Goal: Task Accomplishment & Management: Use online tool/utility

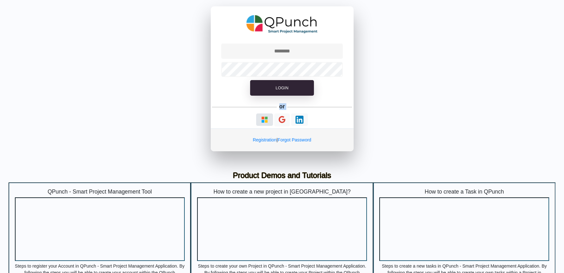
drag, startPoint x: 257, startPoint y: 111, endPoint x: 265, endPoint y: 121, distance: 13.1
click at [265, 121] on div "Login or Registration | Forgot Password" at bounding box center [282, 78] width 143 height 145
click at [265, 121] on img "button" at bounding box center [265, 120] width 8 height 8
type input "**********"
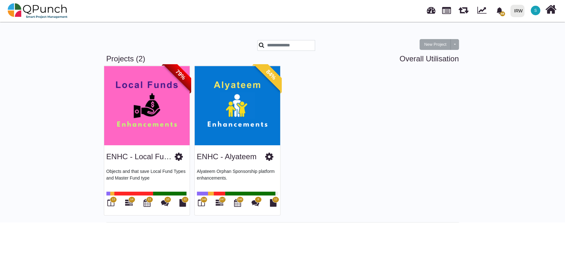
click at [149, 129] on img at bounding box center [146, 105] width 85 height 79
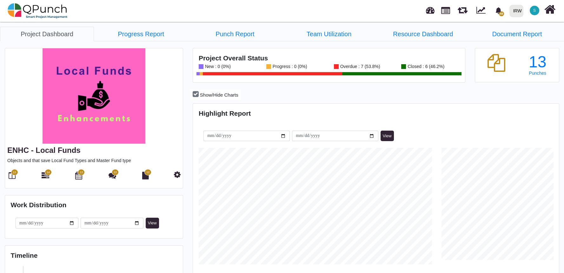
scroll to position [117, 121]
click at [49, 173] on span "14" at bounding box center [48, 172] width 3 height 4
click at [9, 0] on div at bounding box center [38, 11] width 60 height 22
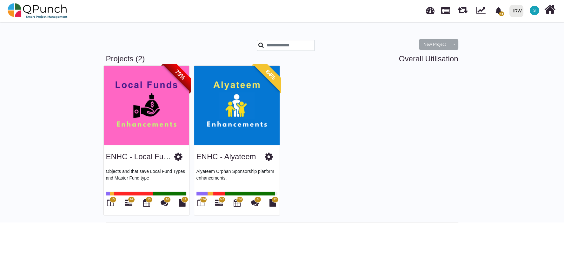
click at [232, 133] on img at bounding box center [236, 105] width 85 height 79
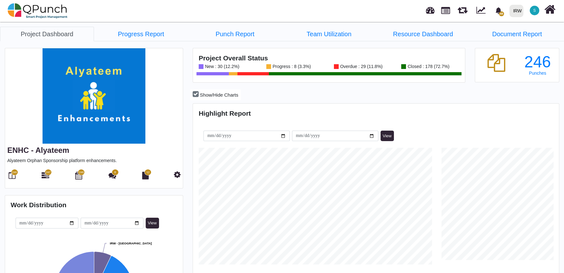
scroll to position [161, 364]
click at [14, 178] on icon at bounding box center [12, 176] width 7 height 8
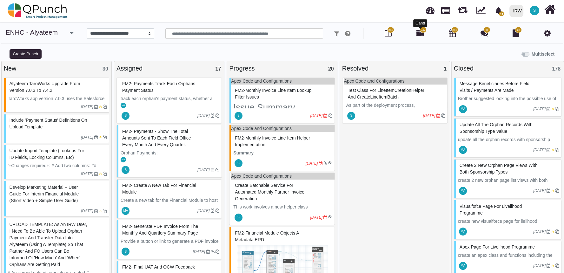
click at [419, 36] on icon at bounding box center [421, 33] width 8 height 8
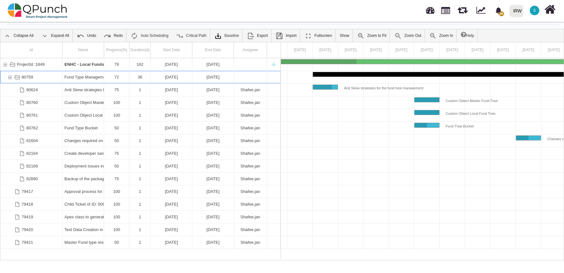
click at [11, 77] on div "80759" at bounding box center [10, 77] width 6 height 12
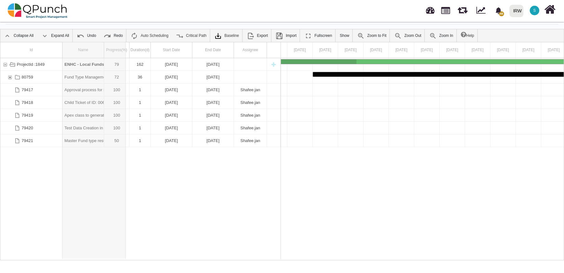
drag, startPoint x: 104, startPoint y: 42, endPoint x: 126, endPoint y: 42, distance: 21.9
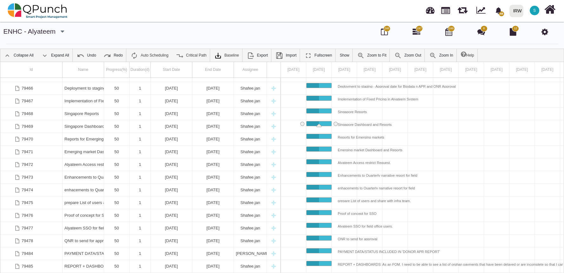
scroll to position [7, 0]
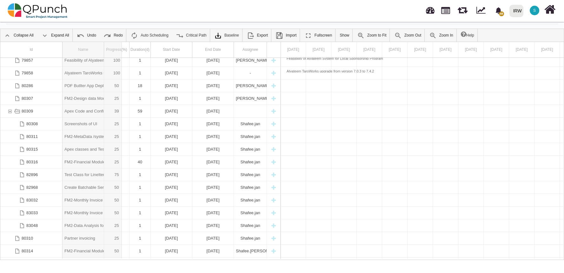
drag, startPoint x: 103, startPoint y: 44, endPoint x: 122, endPoint y: 46, distance: 18.8
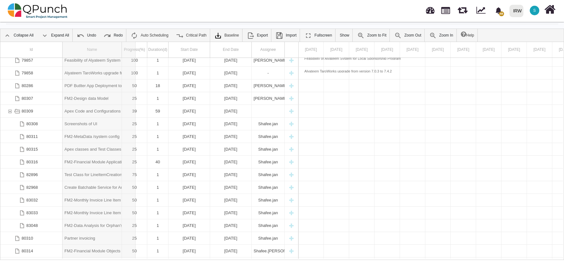
drag, startPoint x: 121, startPoint y: 52, endPoint x: 136, endPoint y: 51, distance: 14.6
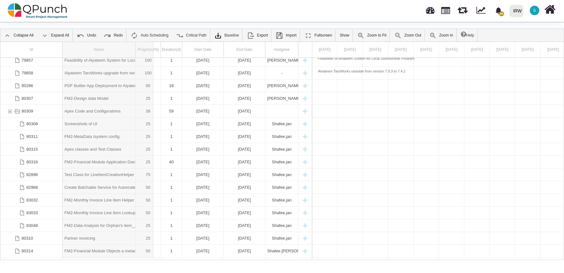
drag, startPoint x: 136, startPoint y: 51, endPoint x: 153, endPoint y: 50, distance: 17.5
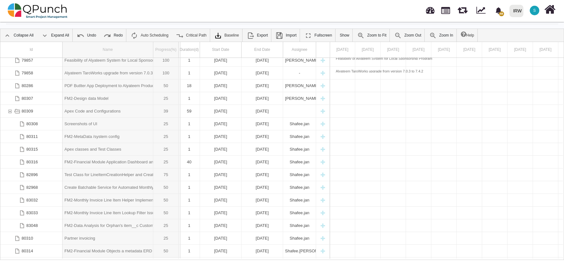
drag, startPoint x: 153, startPoint y: 50, endPoint x: 181, endPoint y: 50, distance: 27.3
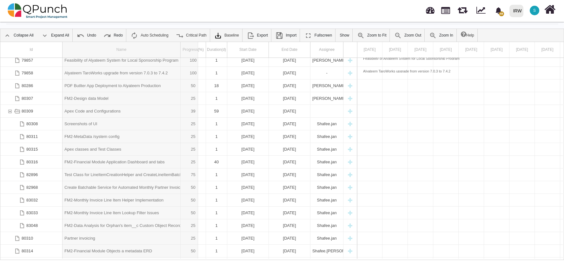
drag, startPoint x: 181, startPoint y: 50, endPoint x: 203, endPoint y: 49, distance: 22.3
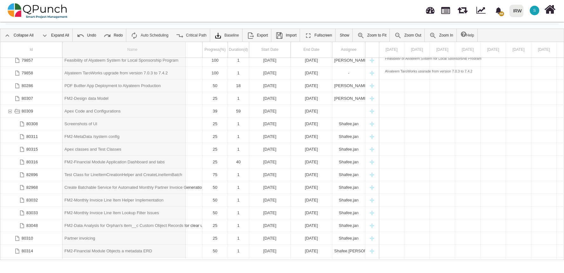
drag, startPoint x: 203, startPoint y: 49, endPoint x: 186, endPoint y: 50, distance: 17.2
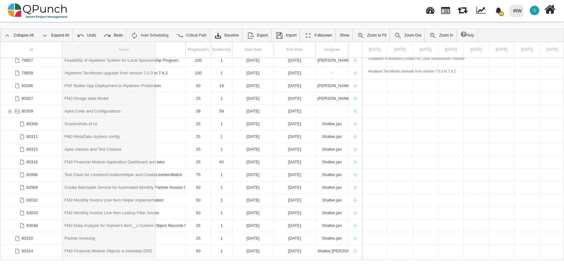
drag, startPoint x: 185, startPoint y: 53, endPoint x: 156, endPoint y: 60, distance: 30.5
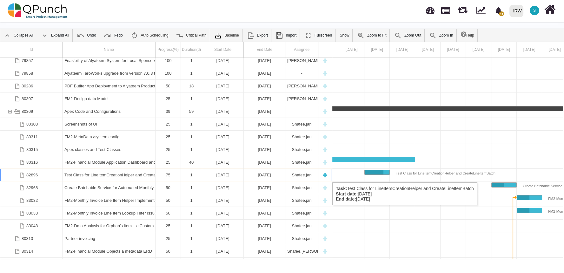
drag, startPoint x: 156, startPoint y: 60, endPoint x: 301, endPoint y: 176, distance: 185.4
click at [301, 176] on div "Shafee.jan" at bounding box center [301, 175] width 29 height 12
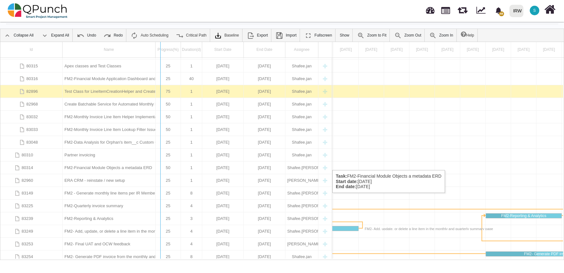
drag, startPoint x: 332, startPoint y: 176, endPoint x: 159, endPoint y: 163, distance: 173.2
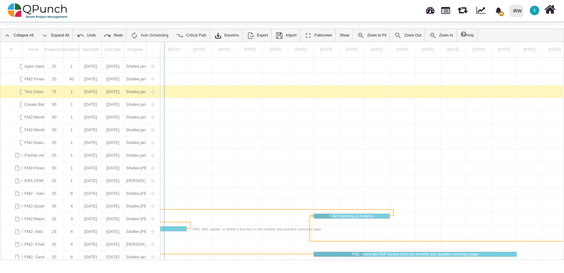
drag, startPoint x: 159, startPoint y: 163, endPoint x: 164, endPoint y: 164, distance: 5.4
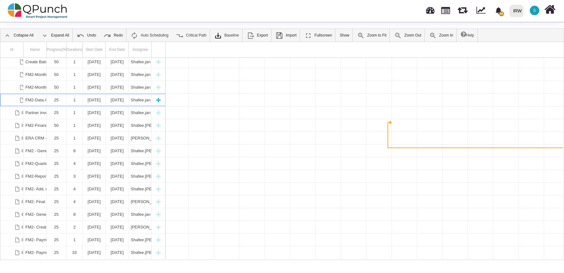
scroll to position [2950, 0]
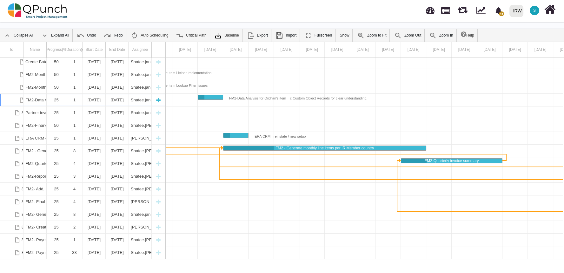
click at [41, 102] on div "FM2-Data Analysis for Orphan's item__c Custom Object Records for clear understa…" at bounding box center [34, 100] width 19 height 12
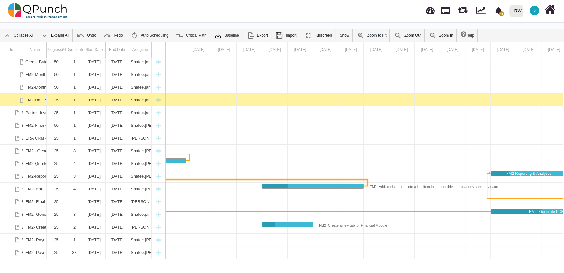
scroll to position [0, 7825]
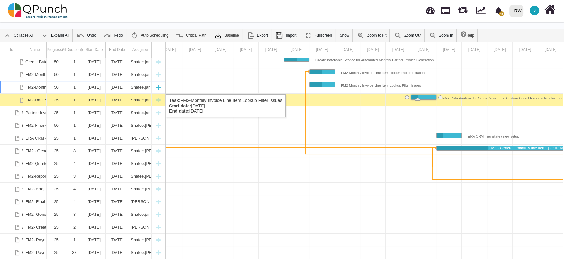
click at [37, 88] on div "FM2-Monthly Invoice Line Item Lookup Filter Issues" at bounding box center [34, 87] width 19 height 12
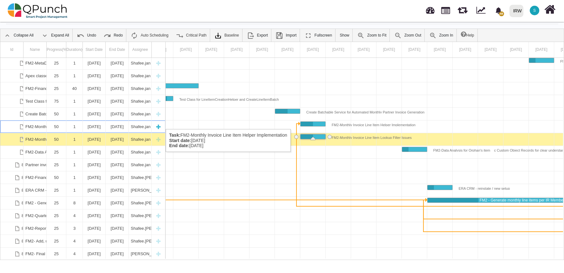
click at [32, 122] on div "FM2-Monthly Invoice Line Item Helper Implementation" at bounding box center [34, 126] width 19 height 12
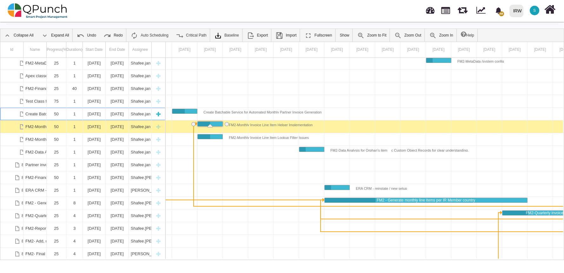
click at [40, 110] on div "Create Batchable Service for Automated Monthly Partner Invoice Generation" at bounding box center [34, 114] width 19 height 12
